Goal: Navigation & Orientation: Go to known website

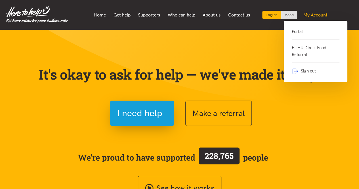
click at [318, 10] on link "My Account" at bounding box center [316, 15] width 32 height 12
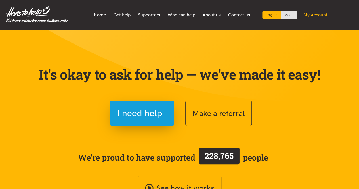
click at [314, 16] on link "My Account" at bounding box center [316, 15] width 32 height 12
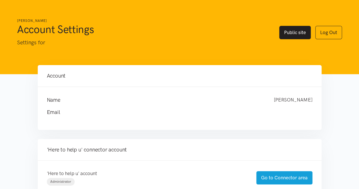
click at [295, 35] on link "Public site" at bounding box center [294, 32] width 31 height 13
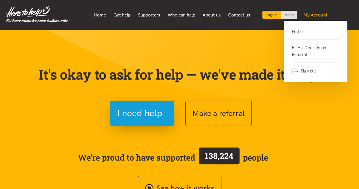
click at [313, 13] on link "My Account" at bounding box center [316, 15] width 32 height 12
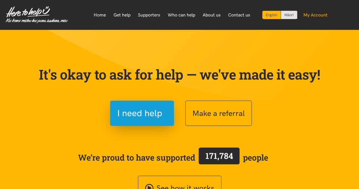
click at [313, 13] on link "My Account" at bounding box center [316, 15] width 32 height 12
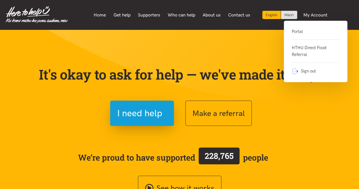
drag, startPoint x: 313, startPoint y: 13, endPoint x: 309, endPoint y: 57, distance: 44.4
click at [309, 21] on li "My Account Portal HTHU Direct Food Referral Sign out" at bounding box center [316, 15] width 32 height 12
click at [347, 10] on div "Home Get help Supporters Who can help About us" at bounding box center [210, 15] width 285 height 12
